Goal: Task Accomplishment & Management: Use online tool/utility

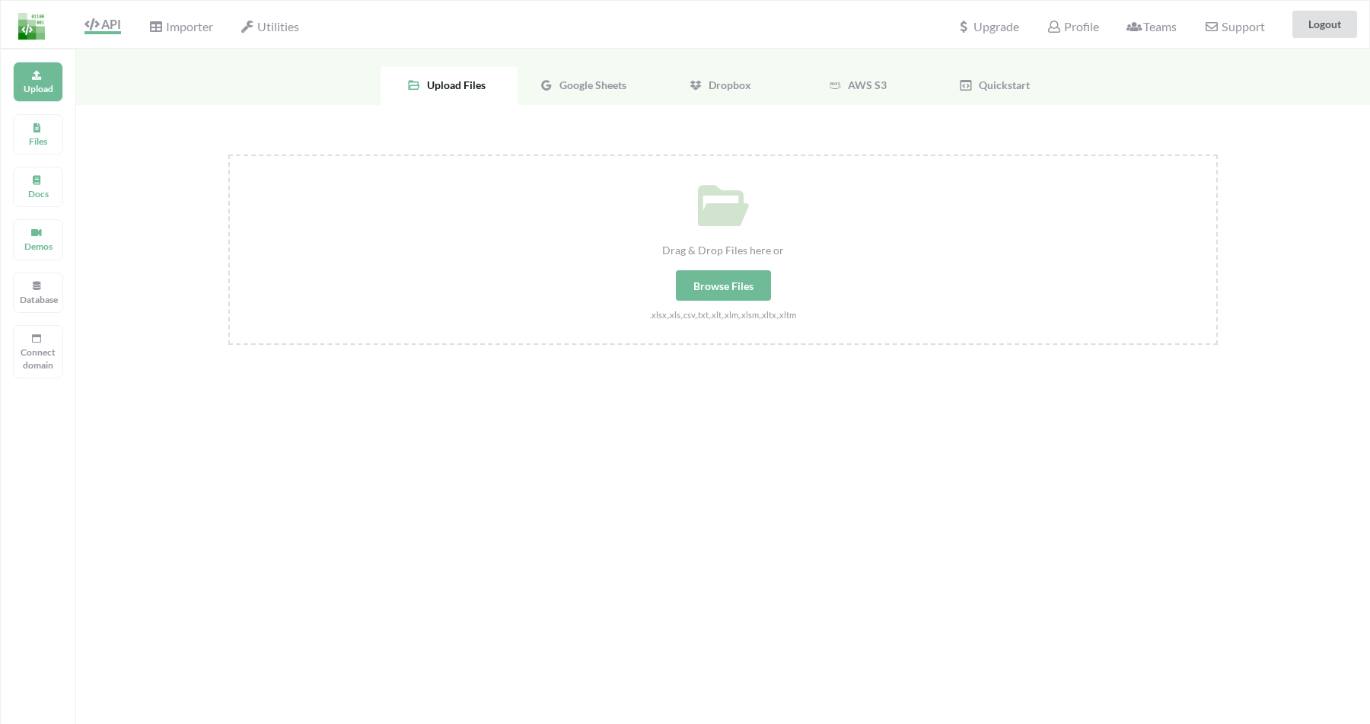
click at [584, 91] on span "Google Sheets" at bounding box center [589, 84] width 73 height 13
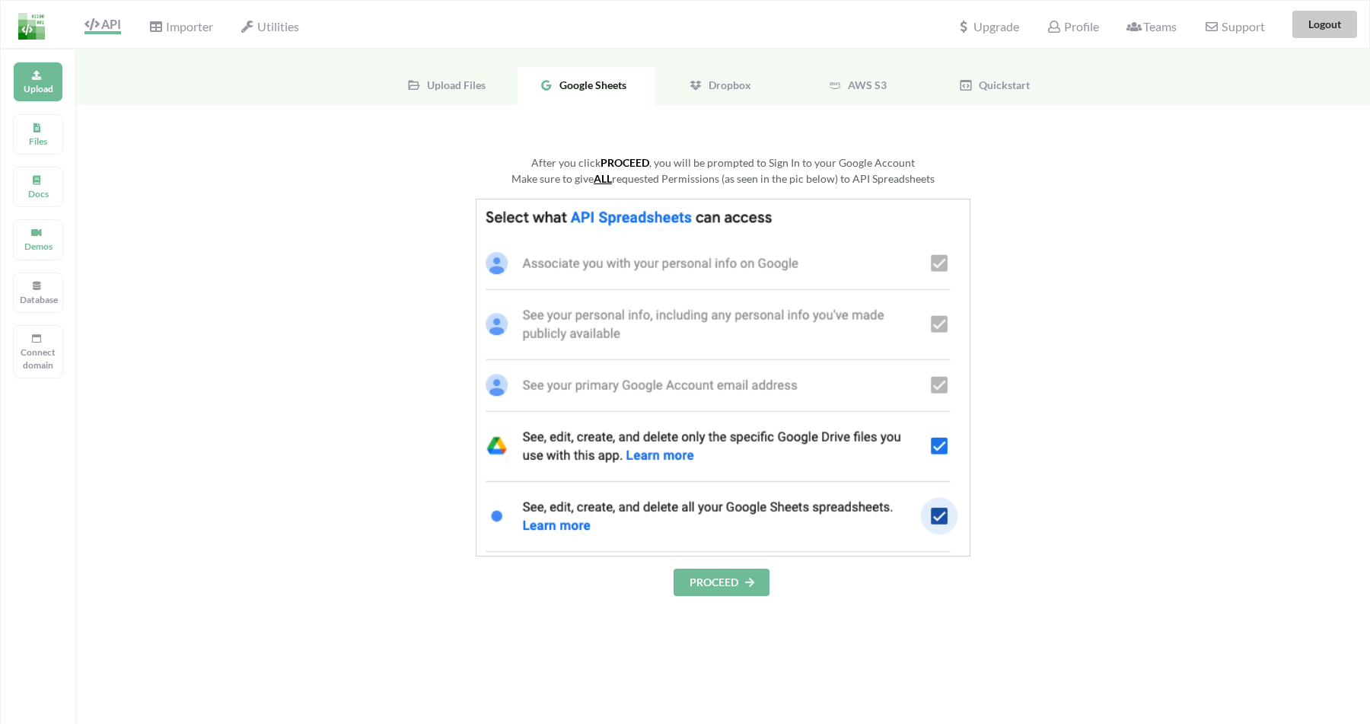
click at [1333, 26] on button "Logout" at bounding box center [1324, 24] width 65 height 27
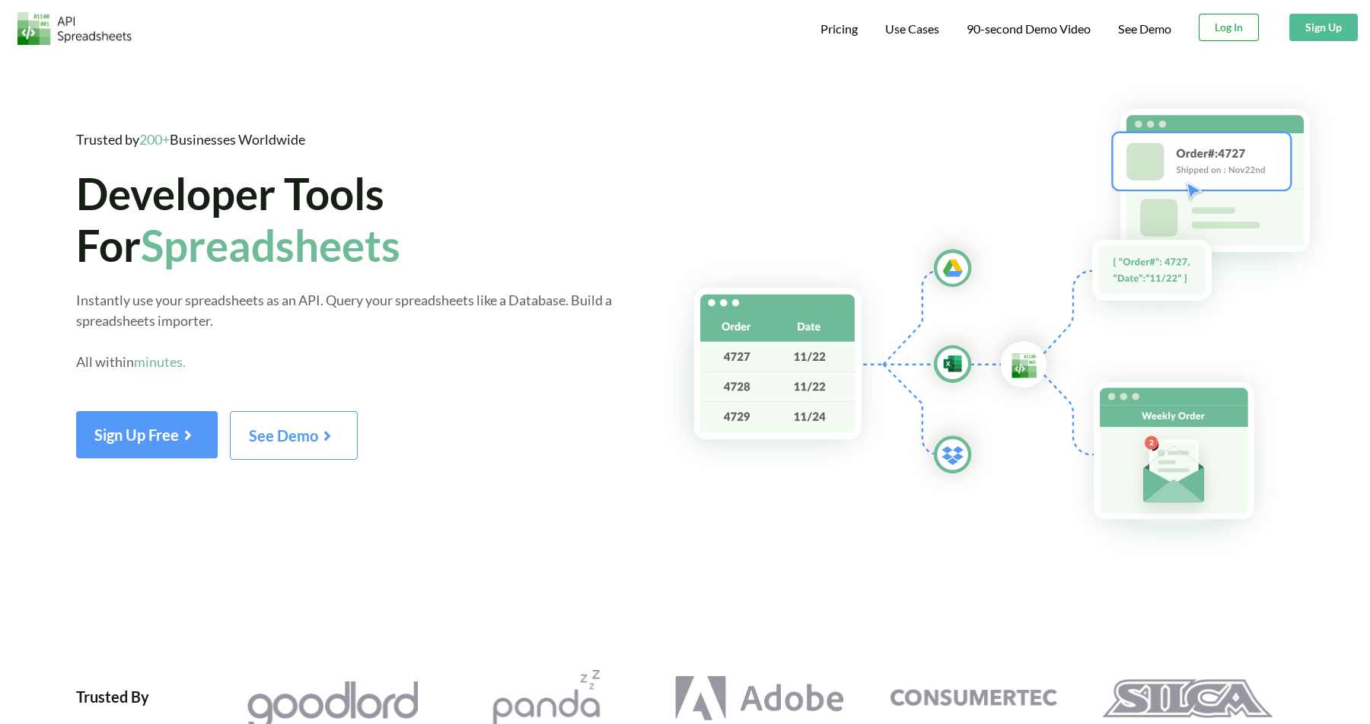
click at [1207, 21] on button "Log In" at bounding box center [1229, 27] width 60 height 27
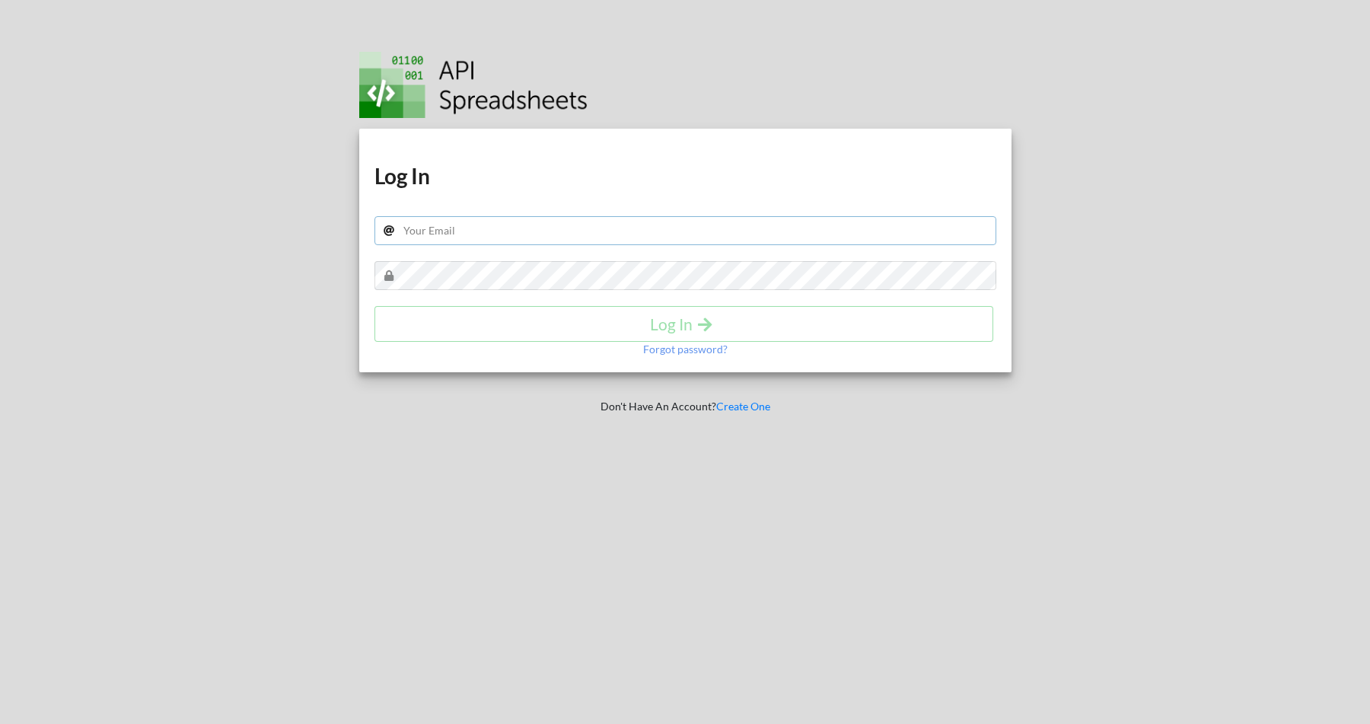
click at [471, 236] on input "text" at bounding box center [685, 230] width 622 height 29
type input "fon@webconnection.asia"
click at [691, 326] on h4 "Log In" at bounding box center [683, 323] width 587 height 19
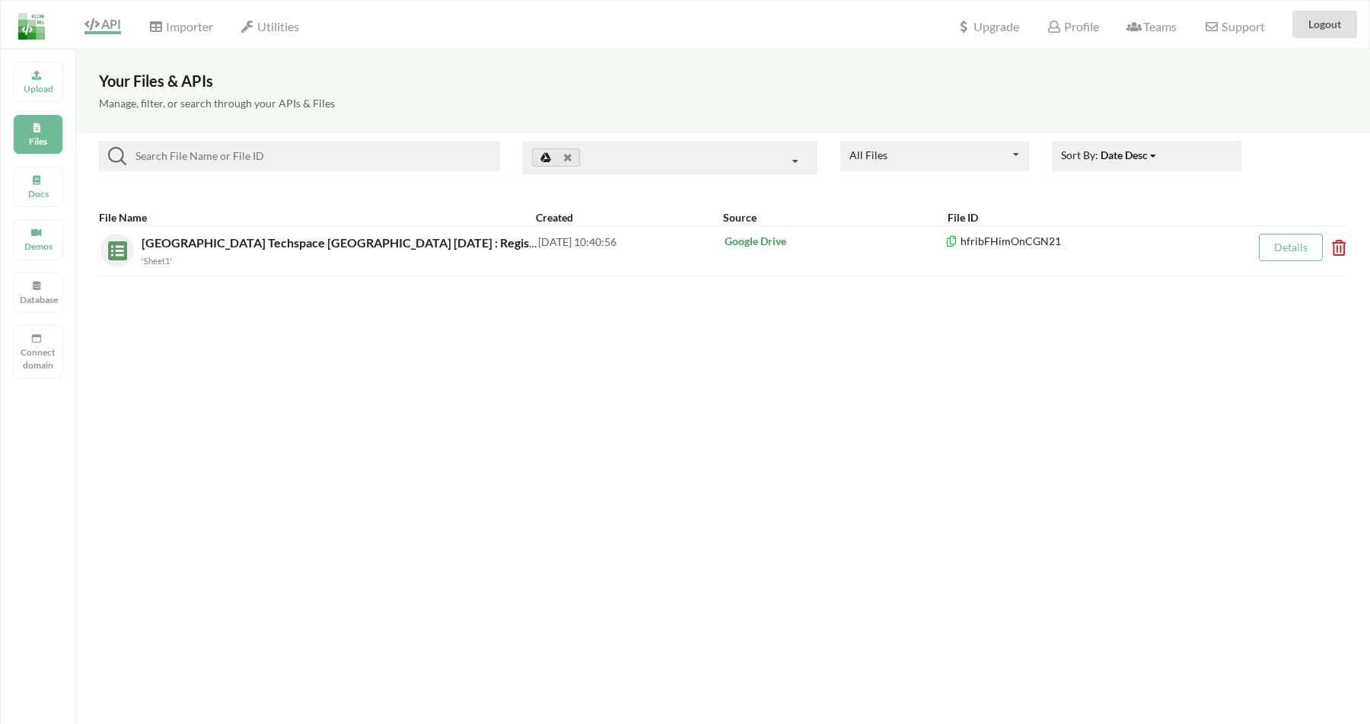
click at [281, 161] on input at bounding box center [310, 156] width 368 height 18
click at [352, 161] on input at bounding box center [310, 156] width 368 height 18
paste input "Hoteltech Connect 2025 at [GEOGRAPHIC_DATA] on [DATE] : Registration Data"
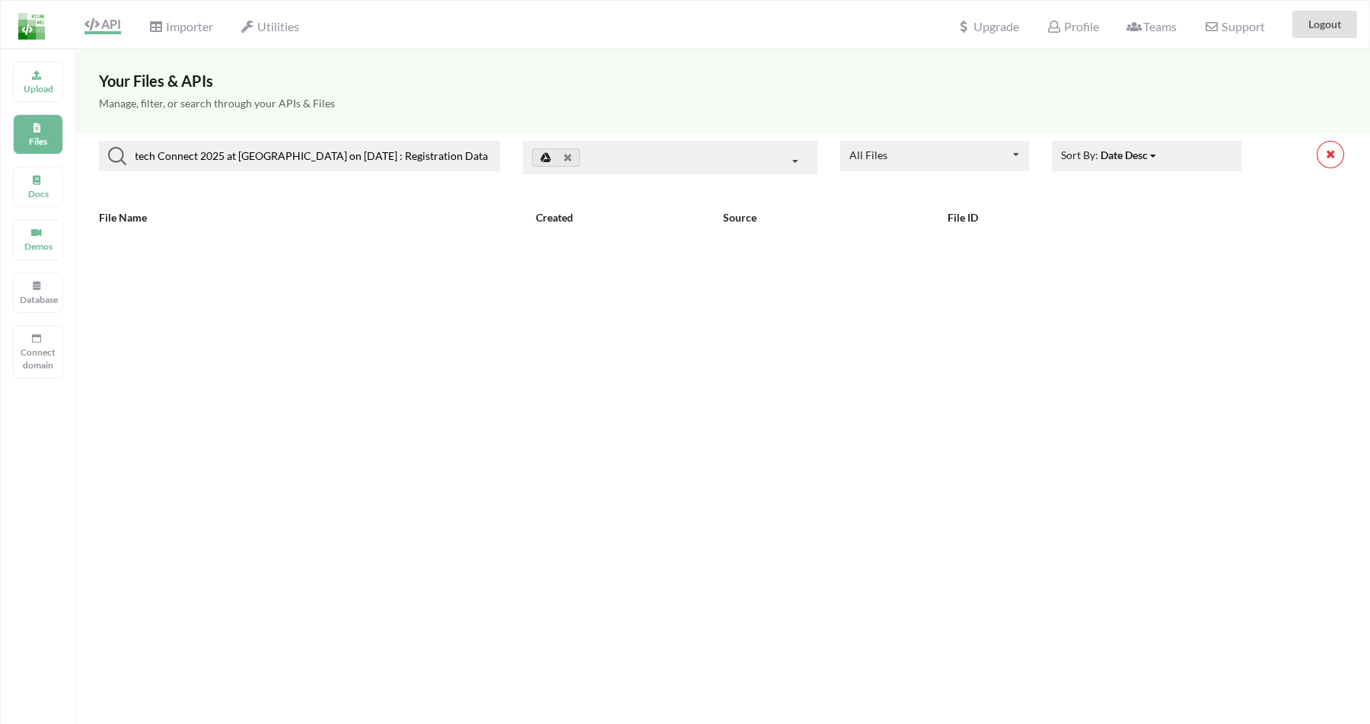
click at [260, 161] on input "Hoteltech Connect 2025 at [GEOGRAPHIC_DATA] on [DATE] : Registration Data" at bounding box center [310, 156] width 368 height 18
drag, startPoint x: 395, startPoint y: 154, endPoint x: 514, endPoint y: 161, distance: 119.6
click at [514, 161] on div "Hoteltech Connect 2025 at [GEOGRAPHIC_DATA] on [DATE] : Registration Data All F…" at bounding box center [723, 157] width 1271 height 33
click at [409, 161] on input "Hoteltech Connect 2025 at [GEOGRAPHIC_DATA] on [DATE] : Registration Data" at bounding box center [310, 156] width 368 height 18
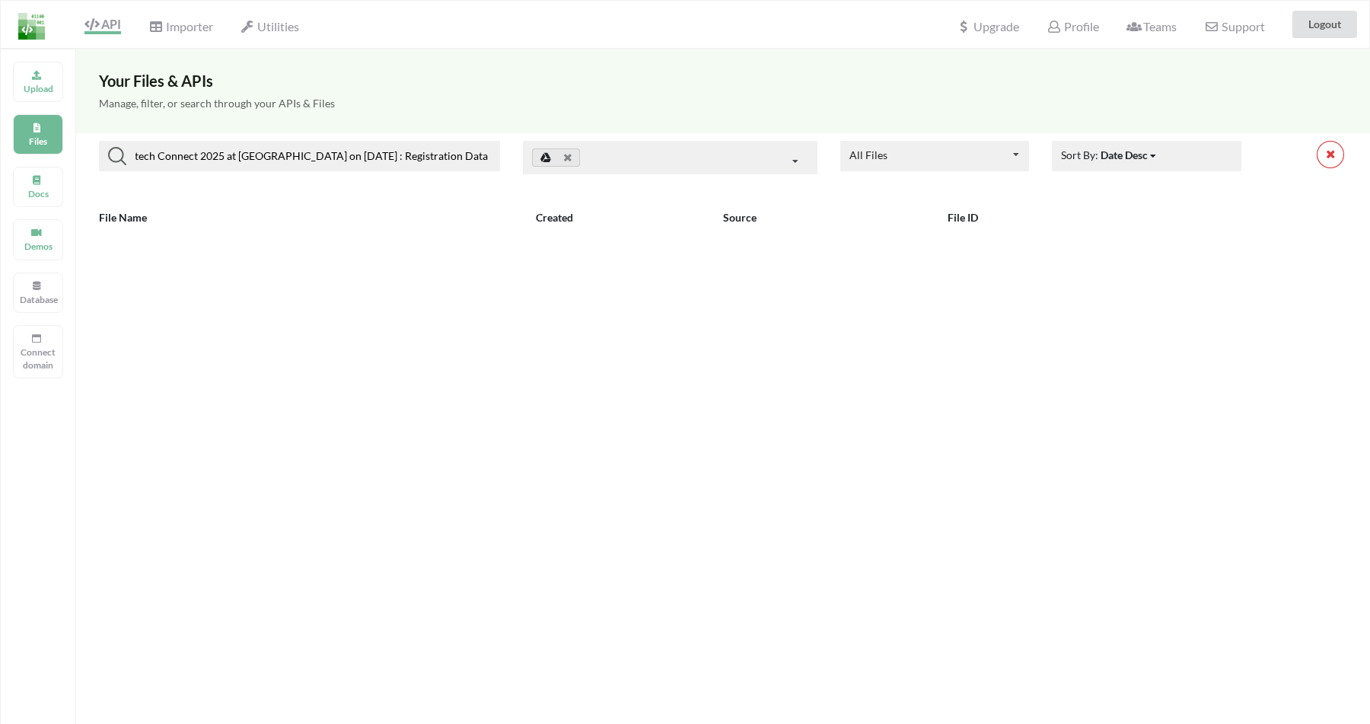
drag, startPoint x: 399, startPoint y: 154, endPoint x: 520, endPoint y: 159, distance: 121.9
click at [520, 159] on div "Hoteltech Connect 2025 at [GEOGRAPHIC_DATA] on [DATE] : Registration Data All F…" at bounding box center [723, 157] width 1271 height 33
type input "Hoteltech Connect 2025 at [GEOGRAPHIC_DATA] on [DATE]"
click at [571, 154] on link at bounding box center [556, 157] width 48 height 18
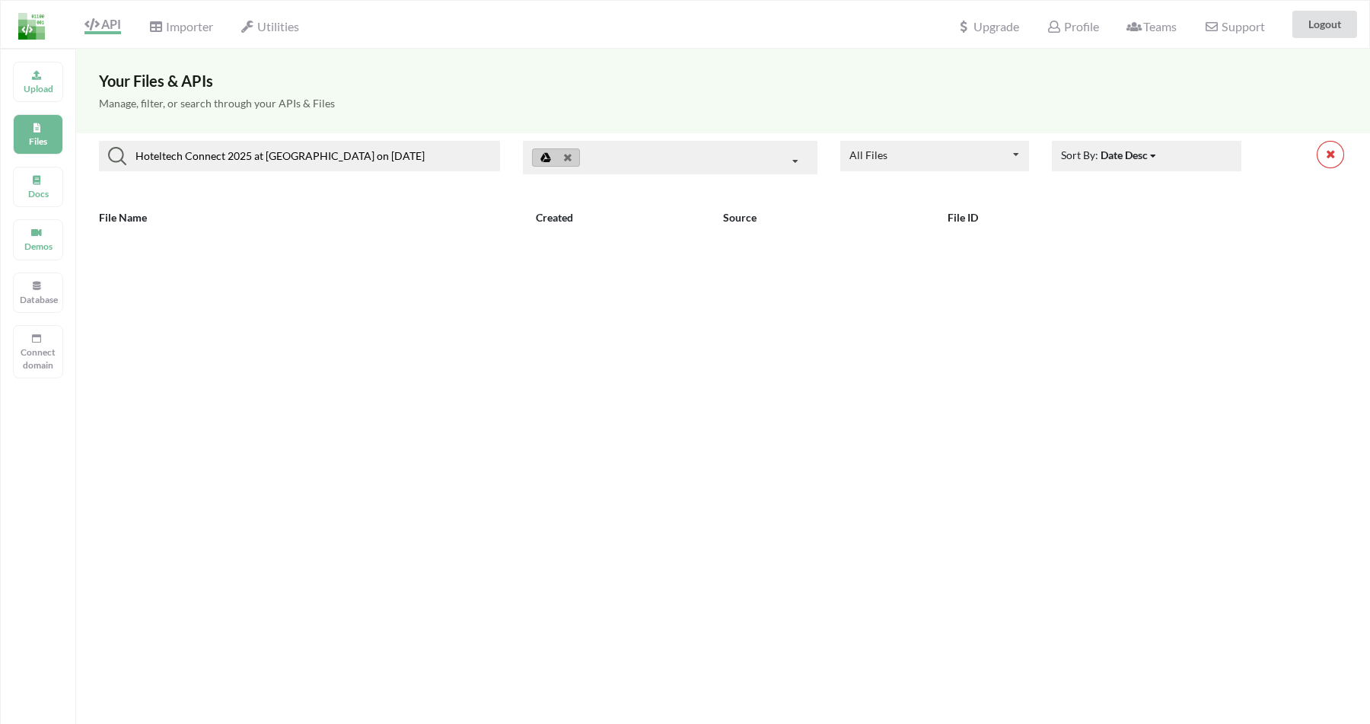
click at [809, 158] on div at bounding box center [670, 157] width 295 height 33
click at [571, 157] on icon at bounding box center [568, 158] width 8 height 10
click at [581, 194] on span "Google Sheets" at bounding box center [568, 191] width 66 height 13
click at [568, 160] on icon at bounding box center [568, 158] width 8 height 10
click at [544, 186] on span "Google Sheets" at bounding box center [568, 191] width 66 height 13
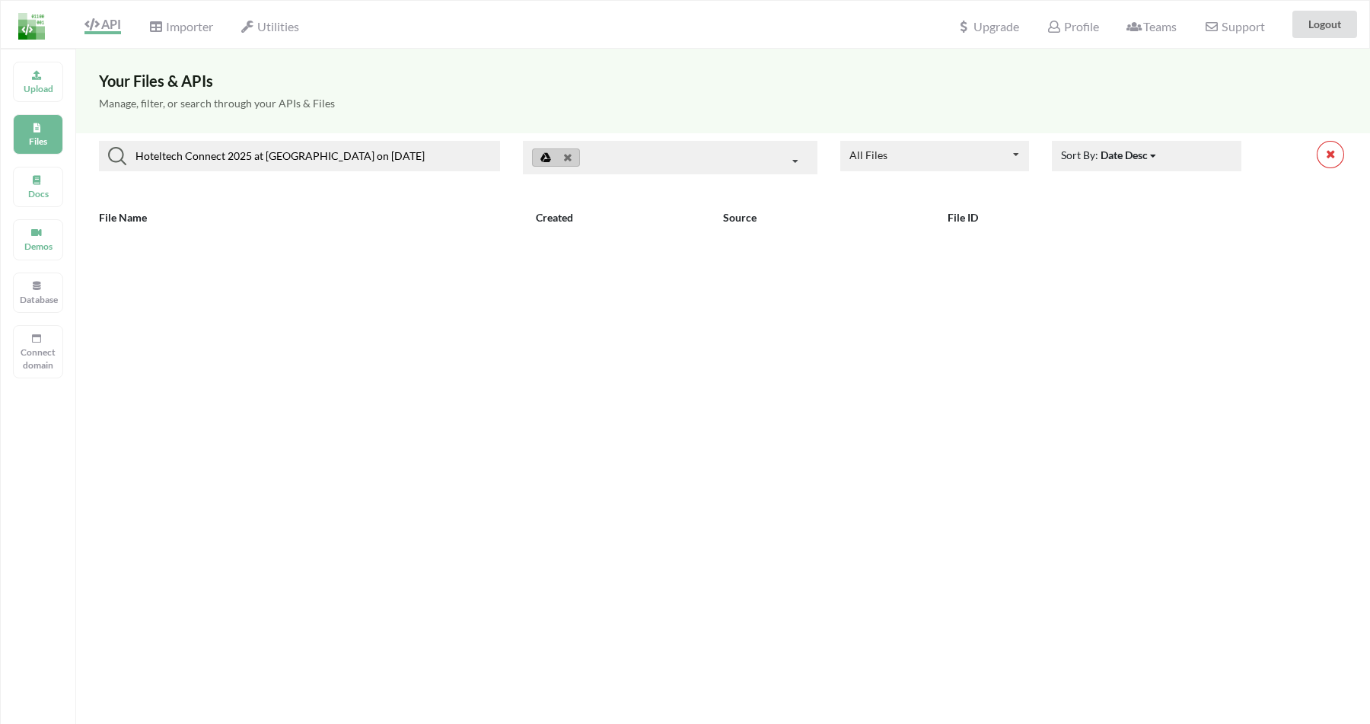
click at [416, 158] on input "Hoteltech Connect 2025 at [GEOGRAPHIC_DATA] on [DATE]" at bounding box center [310, 156] width 368 height 18
drag, startPoint x: 1327, startPoint y: 153, endPoint x: 1100, endPoint y: 218, distance: 235.8
click at [1327, 153] on icon at bounding box center [1330, 153] width 11 height 9
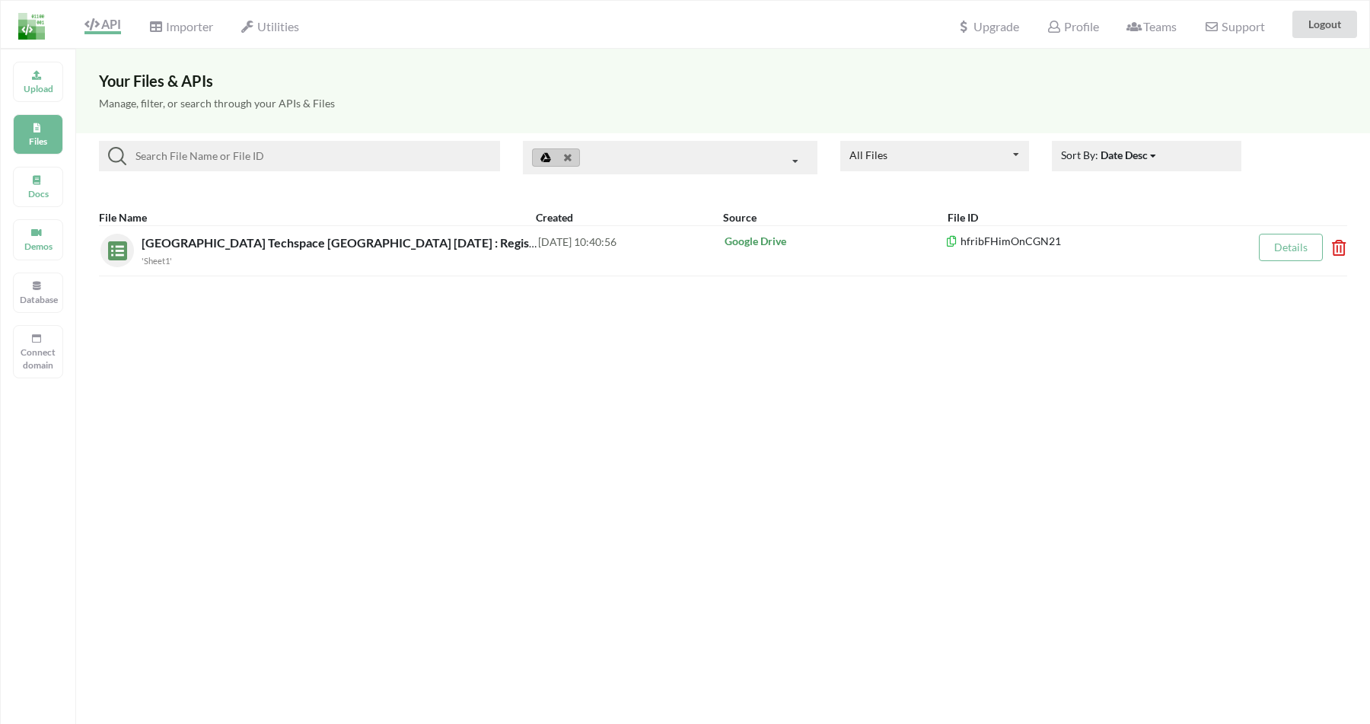
click at [648, 344] on div "Your Files & APIs Manage, filter, or search through your APIs & Files All Files…" at bounding box center [723, 411] width 1294 height 724
click at [215, 196] on div "All Files All Files Uploaded by you Shared with you Sort By: Date Desc Date Des…" at bounding box center [723, 167] width 1294 height 68
click at [29, 82] on p "Upload" at bounding box center [38, 88] width 37 height 13
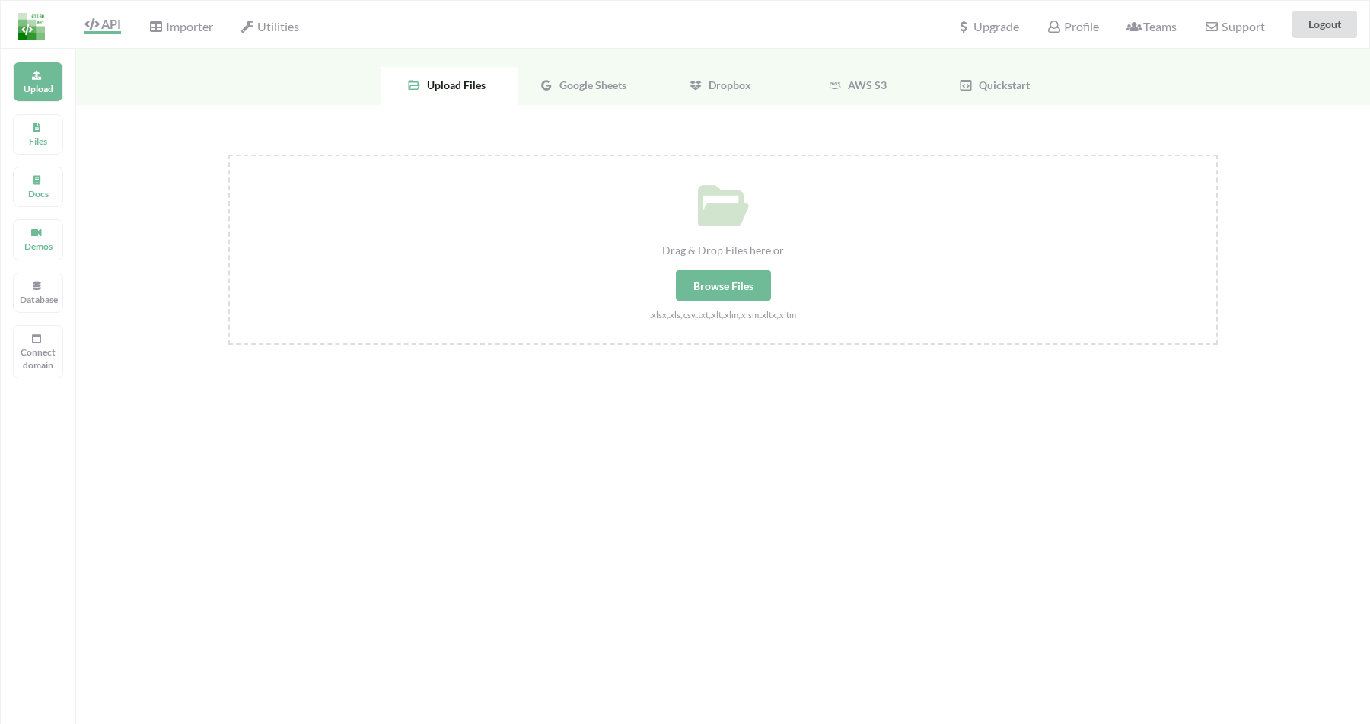
click at [713, 288] on div "Browse Files" at bounding box center [723, 285] width 95 height 30
click at [228, 154] on input "Drag & Drop Files here or Browse Files .xlsx,.xls,.csv,.txt,.xlt,.xlm,.xlsm,.xl…" at bounding box center [228, 154] width 0 height 0
click at [581, 84] on span "Google Sheets" at bounding box center [589, 84] width 73 height 13
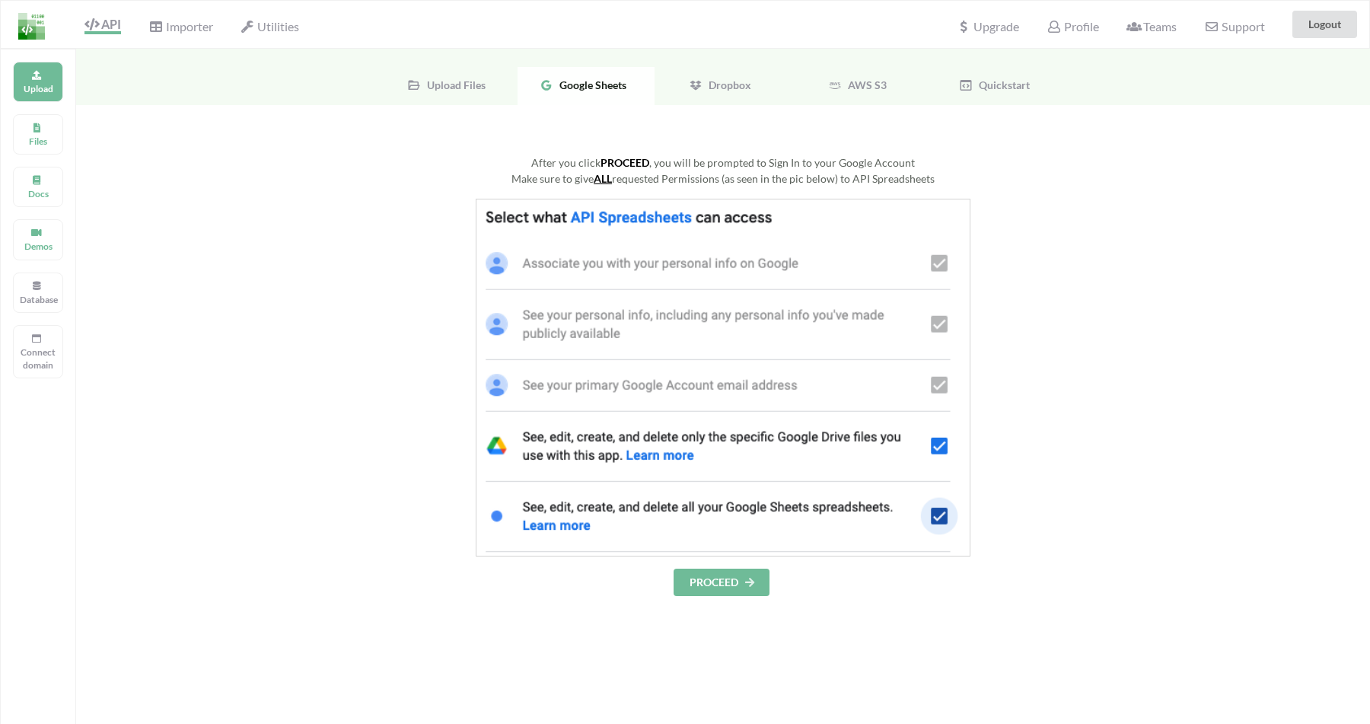
click at [737, 587] on button "PROCEED" at bounding box center [721, 581] width 96 height 27
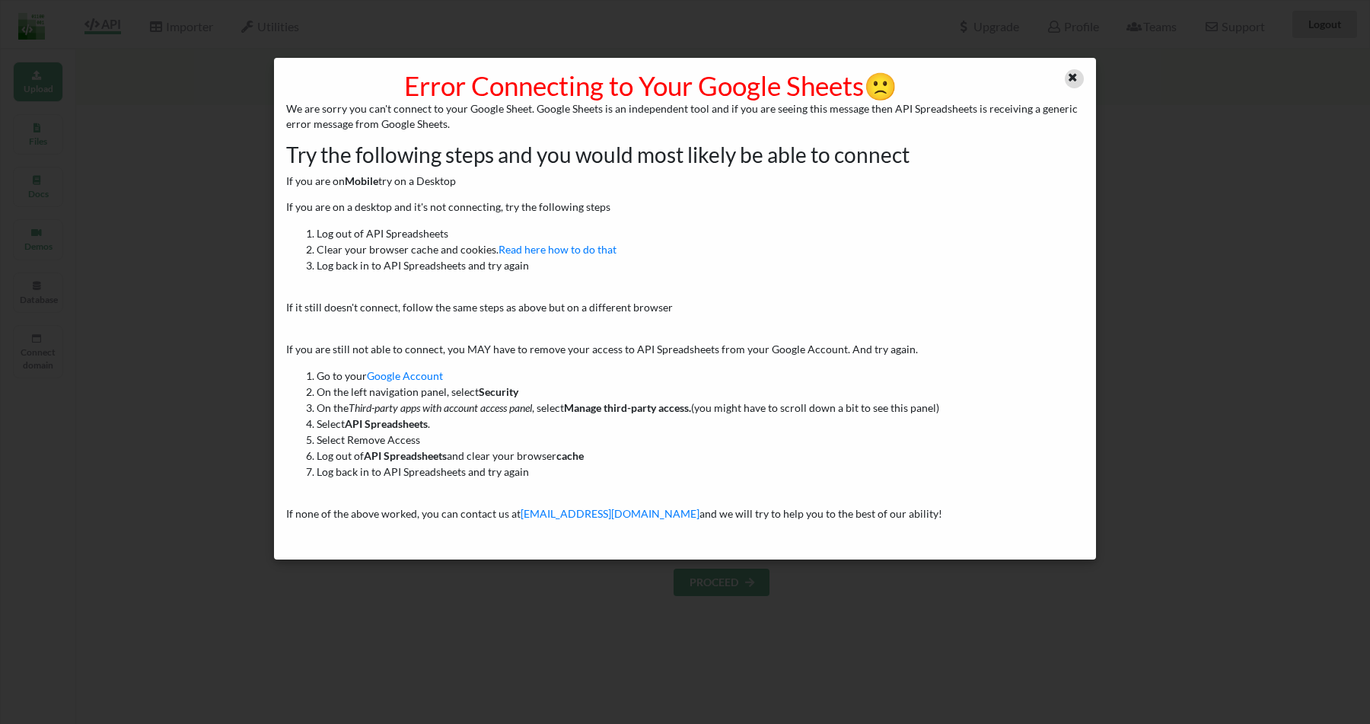
click at [1077, 78] on icon at bounding box center [1072, 75] width 13 height 11
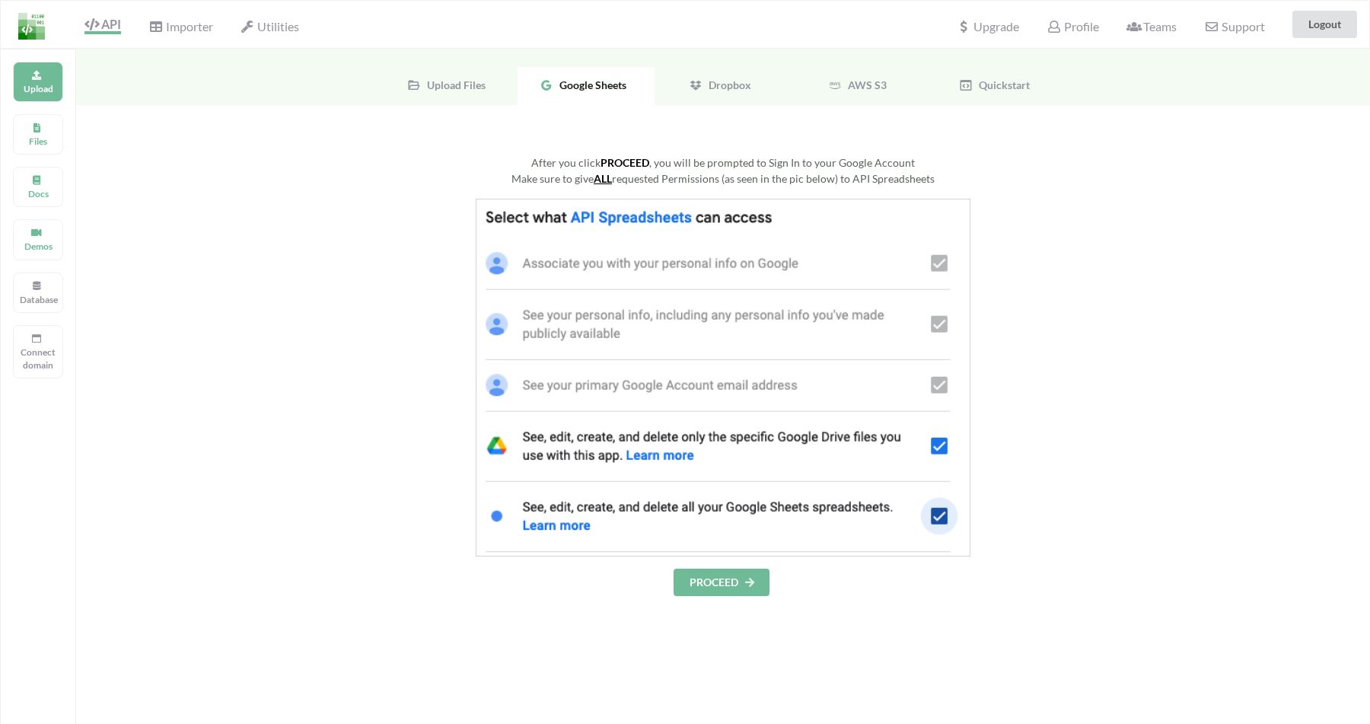
click at [576, 82] on span "Google Sheets" at bounding box center [589, 84] width 73 height 13
click at [460, 88] on span "Upload Files" at bounding box center [453, 84] width 65 height 13
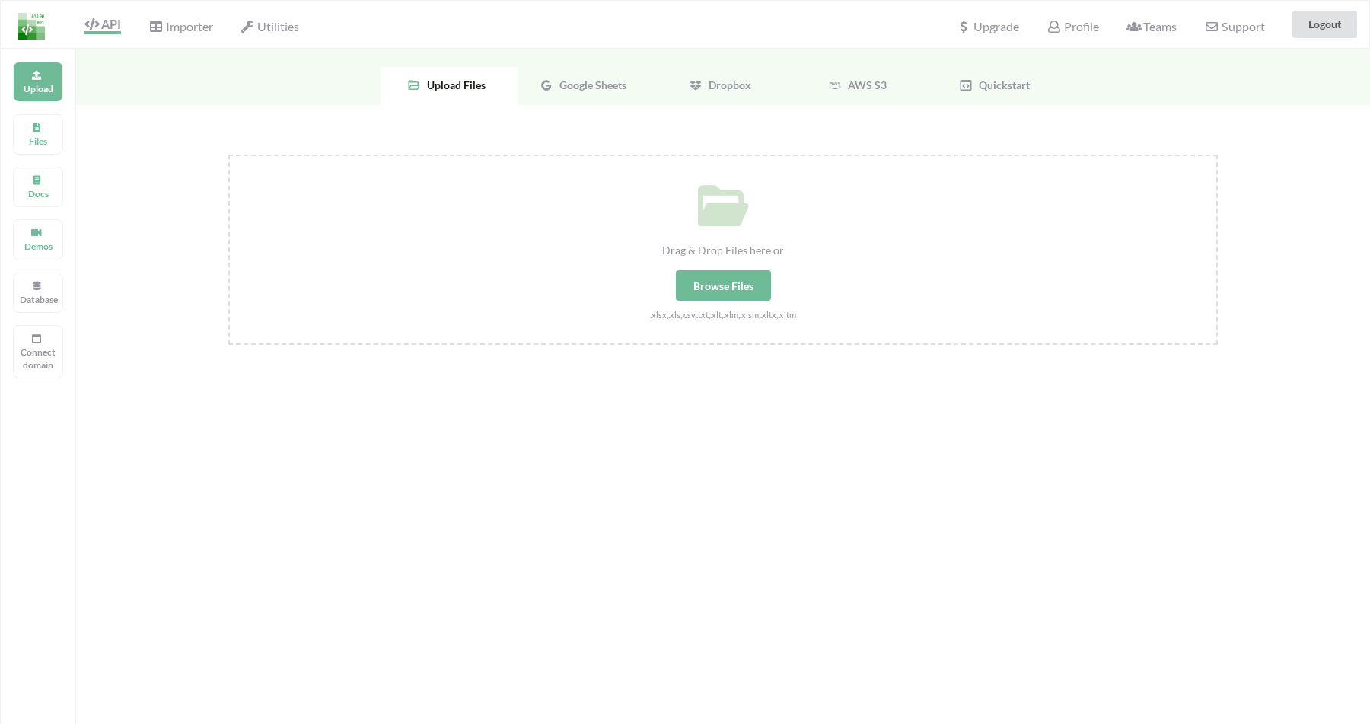
click at [563, 90] on span "Google Sheets" at bounding box center [589, 84] width 73 height 13
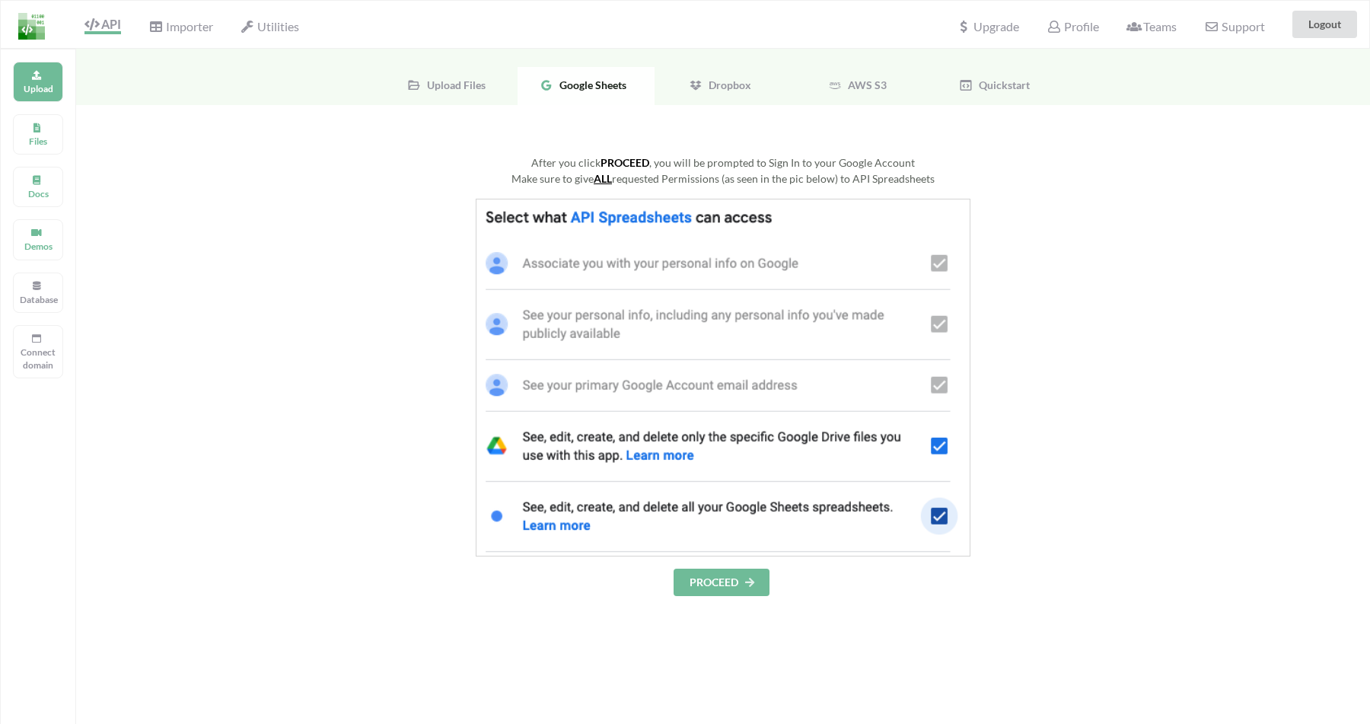
click at [696, 92] on icon at bounding box center [696, 85] width 14 height 14
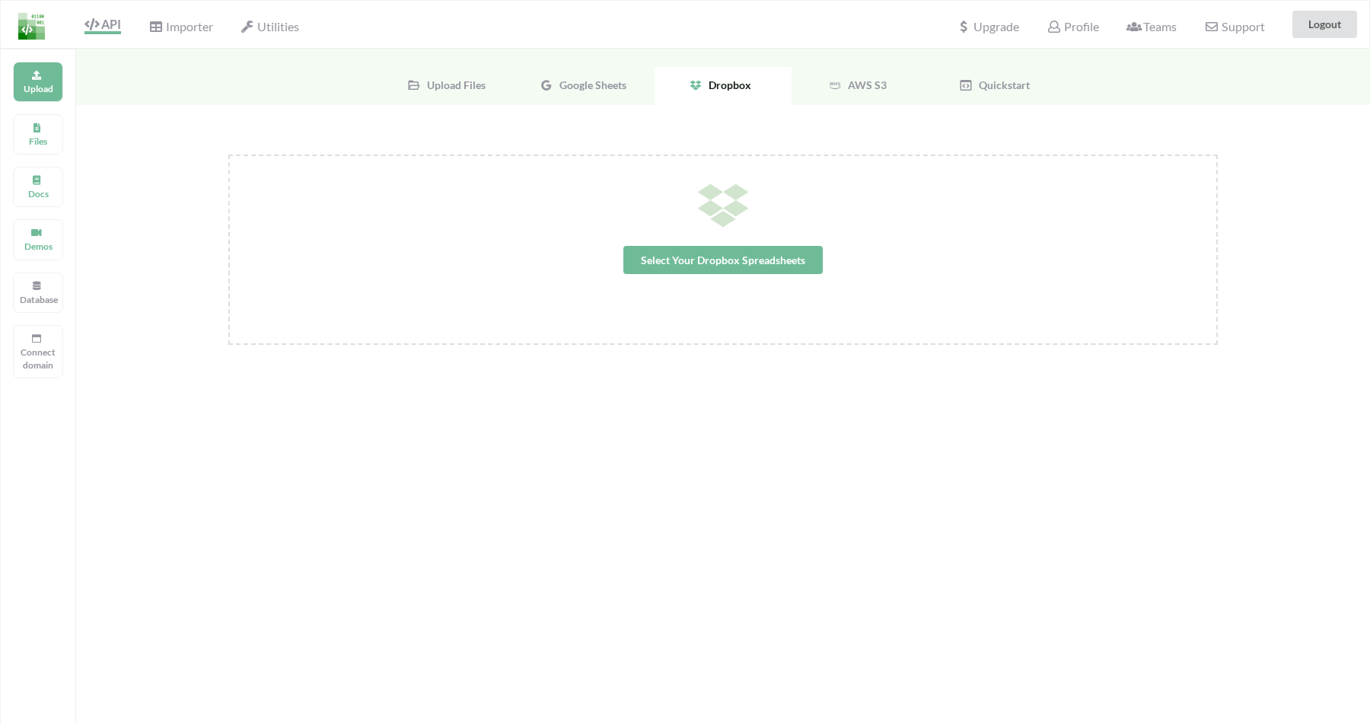
drag, startPoint x: 611, startPoint y: 91, endPoint x: 602, endPoint y: 92, distance: 9.2
click at [610, 91] on div "Google Sheets" at bounding box center [585, 86] width 137 height 38
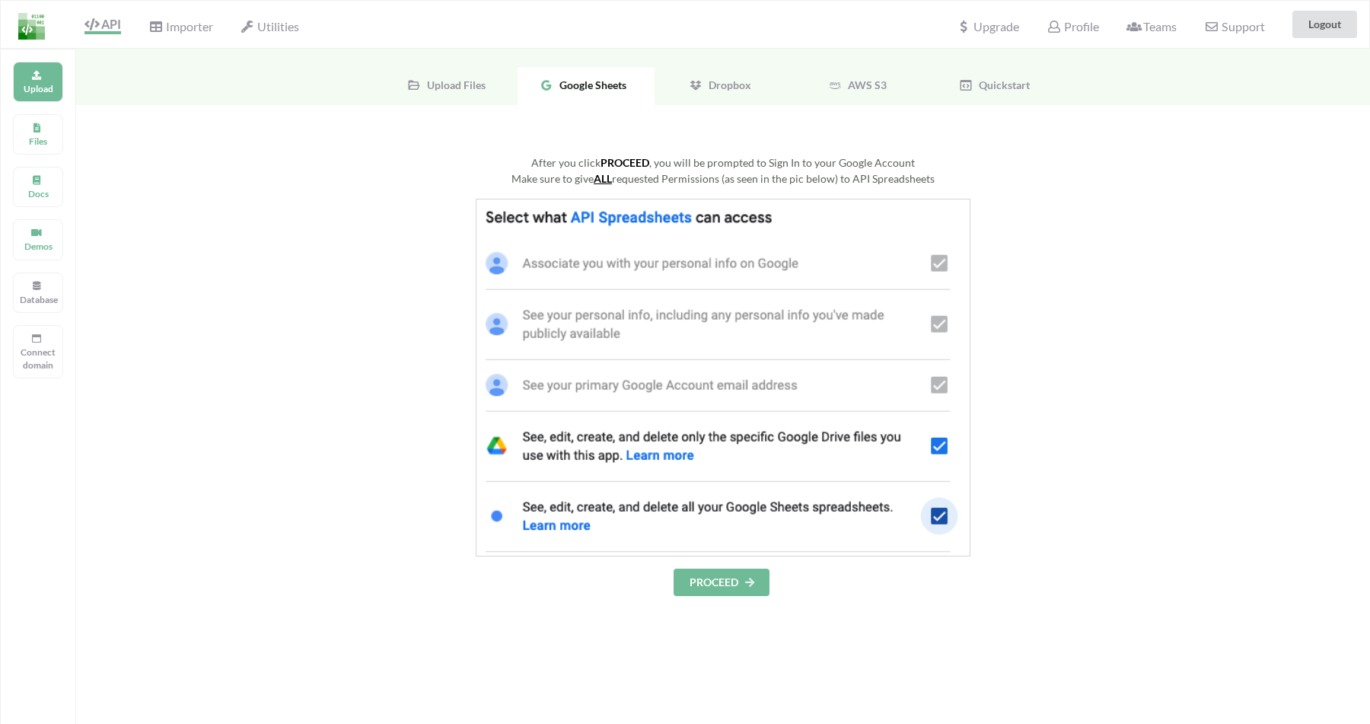
click at [484, 88] on span "Upload Files" at bounding box center [453, 84] width 65 height 13
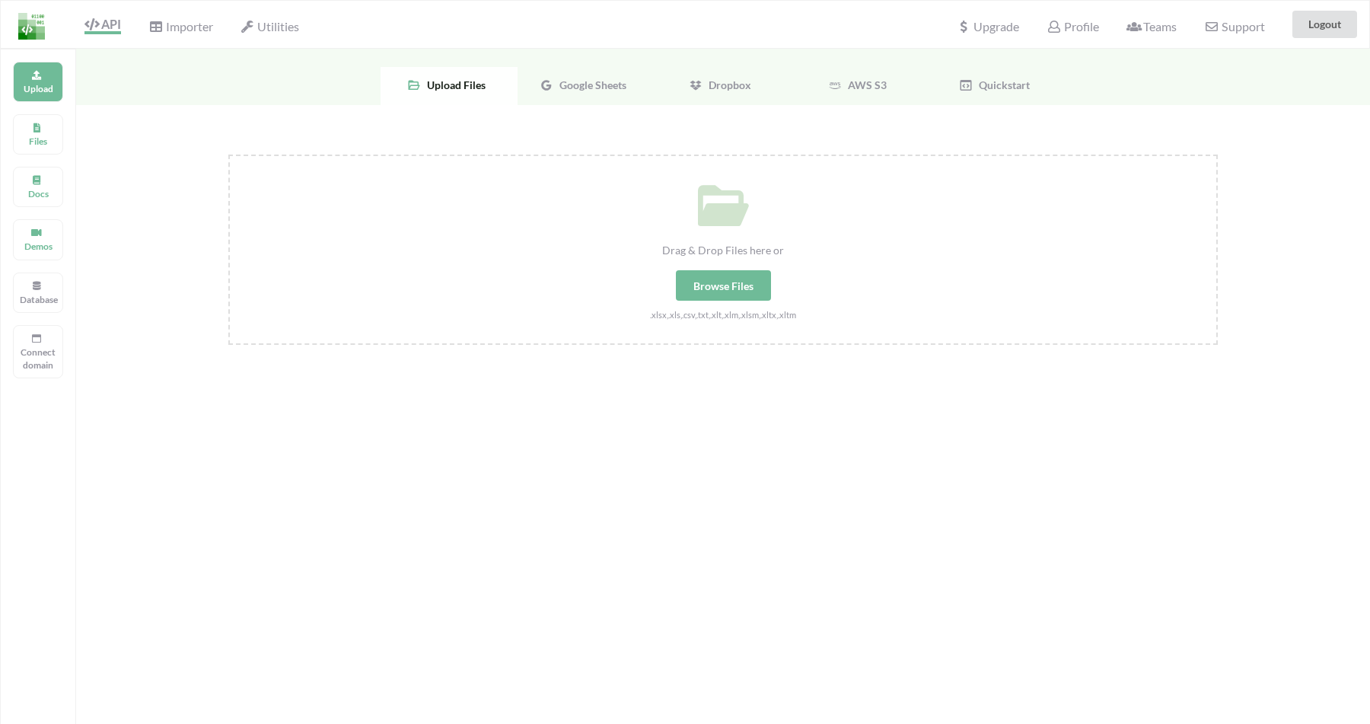
click at [562, 87] on span "Google Sheets" at bounding box center [589, 84] width 73 height 13
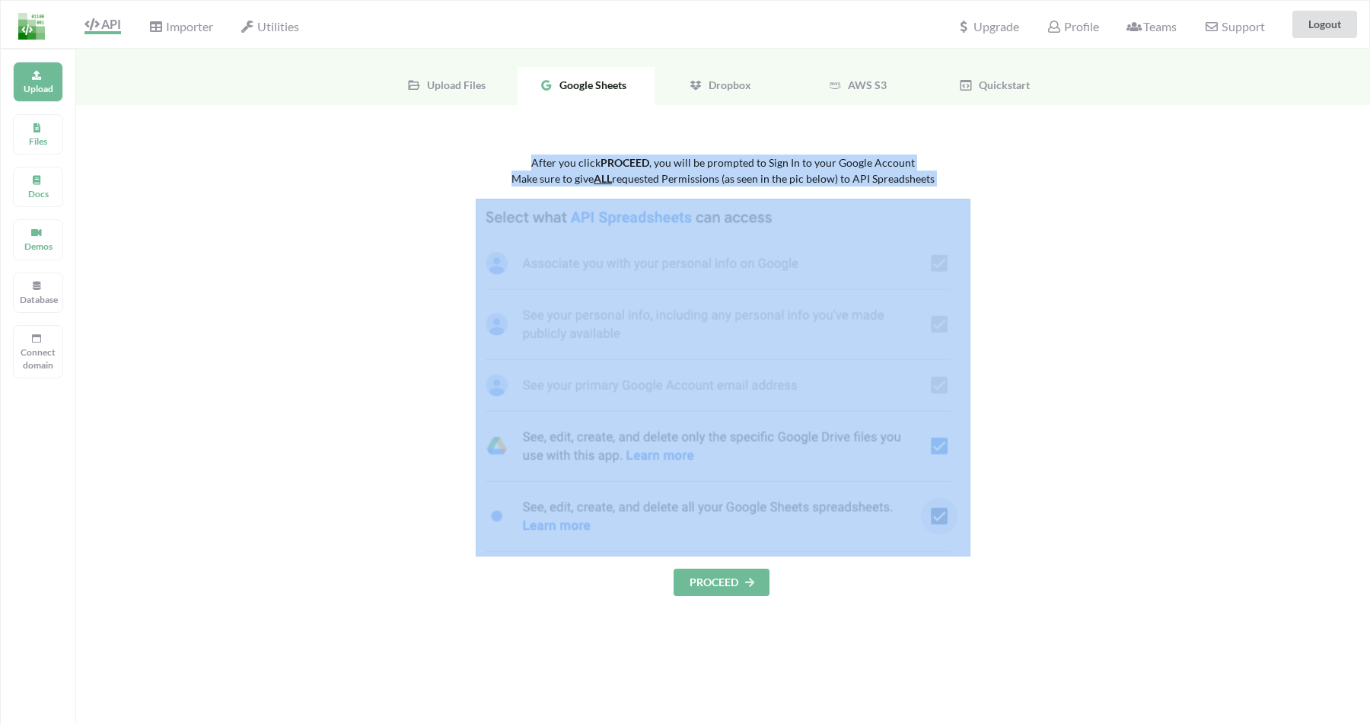
drag, startPoint x: 578, startPoint y: 166, endPoint x: 880, endPoint y: 186, distance: 302.7
click at [1000, 195] on div "After you click PROCEED , you will be prompted to Sign In to your Google Accoun…" at bounding box center [722, 374] width 989 height 441
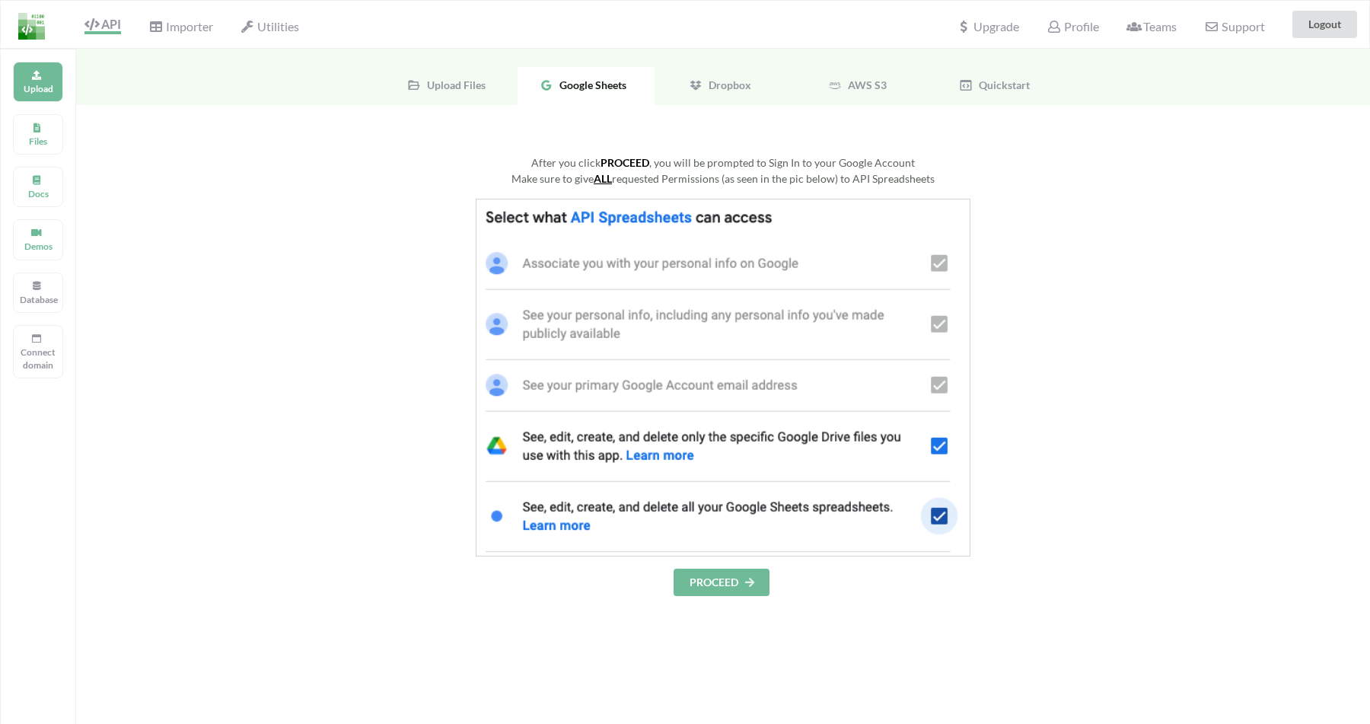
click at [1080, 385] on div at bounding box center [722, 378] width 989 height 358
click at [722, 591] on button "PROCEED" at bounding box center [721, 581] width 96 height 27
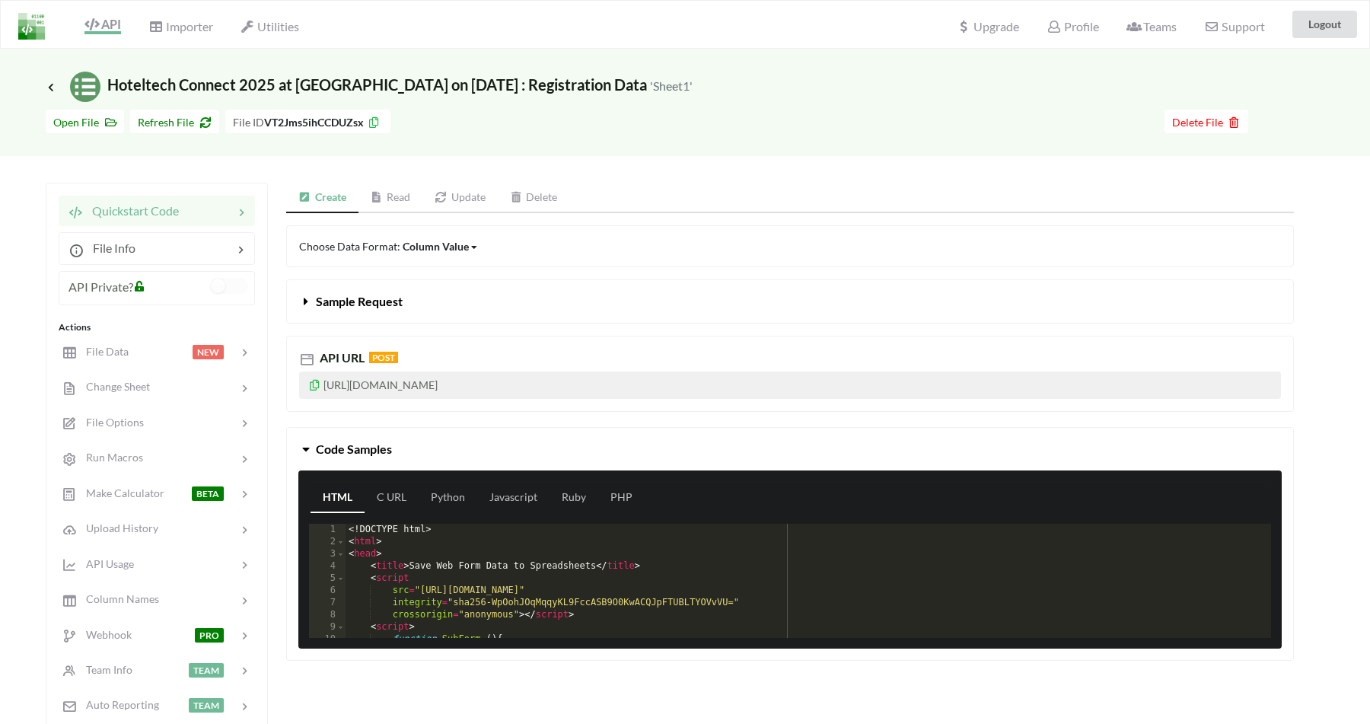
click at [499, 390] on p "[URL][DOMAIN_NAME]" at bounding box center [790, 384] width 982 height 27
click at [511, 386] on p "[URL][DOMAIN_NAME]" at bounding box center [790, 384] width 982 height 27
copy p "[URL][DOMAIN_NAME]"
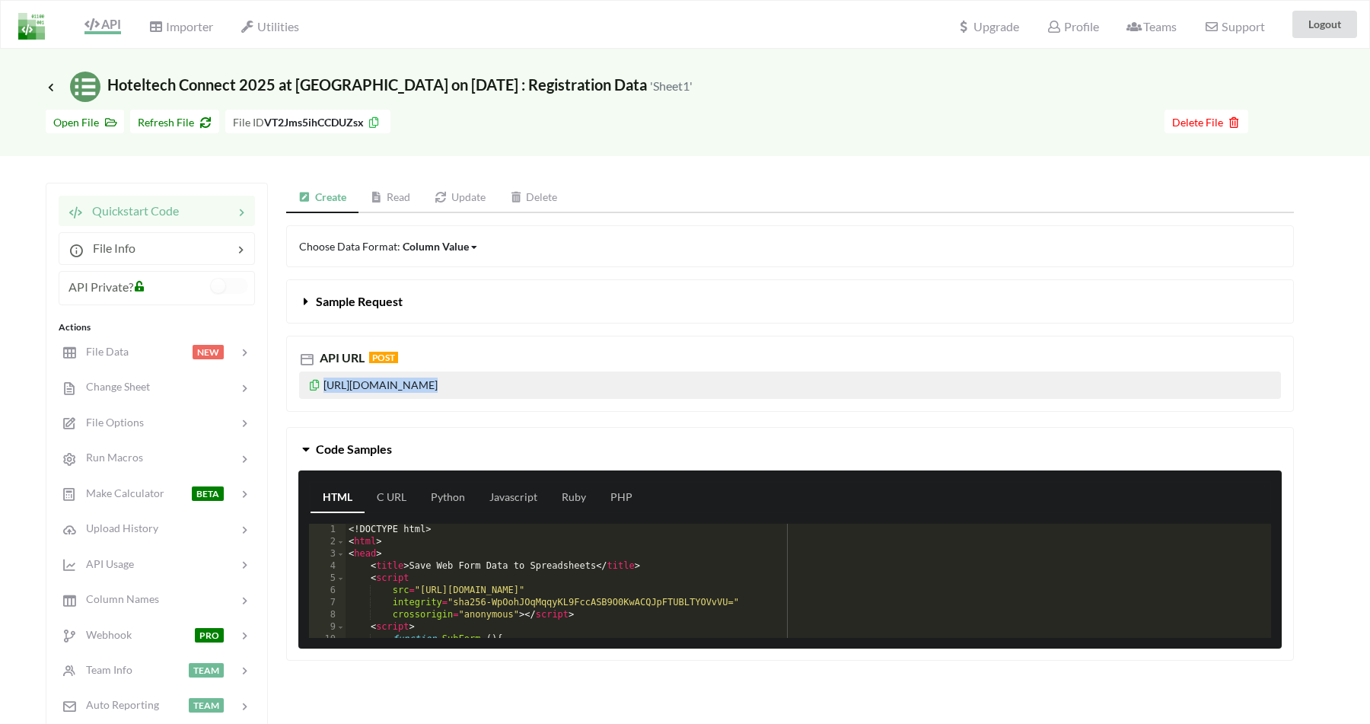
copy p "[URL][DOMAIN_NAME]"
click at [548, 328] on div "API URL POST [URL][DOMAIN_NAME]" at bounding box center [790, 367] width 1030 height 88
